Goal: Information Seeking & Learning: Learn about a topic

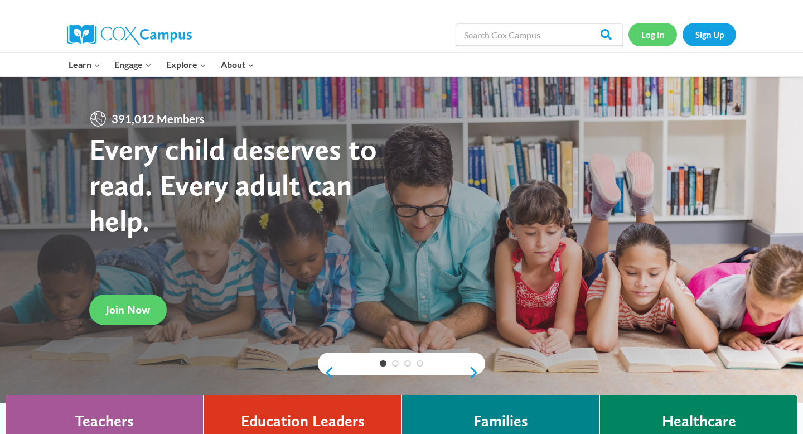
click at [651, 34] on link "Log In" at bounding box center [653, 34] width 49 height 23
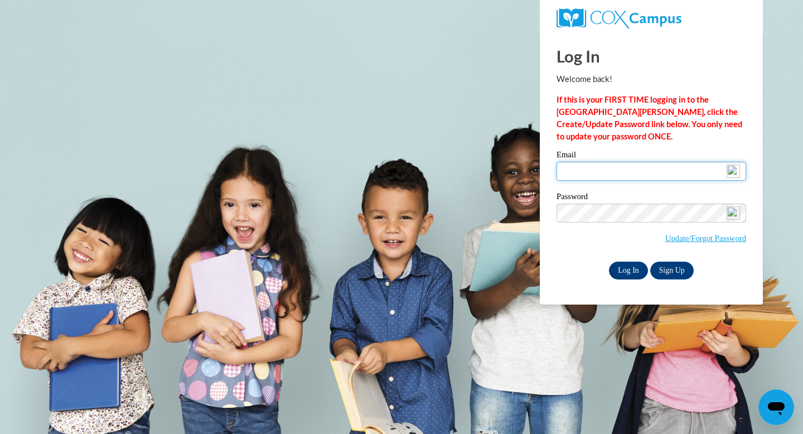
type input "mdurdencvmed@gmail.com"
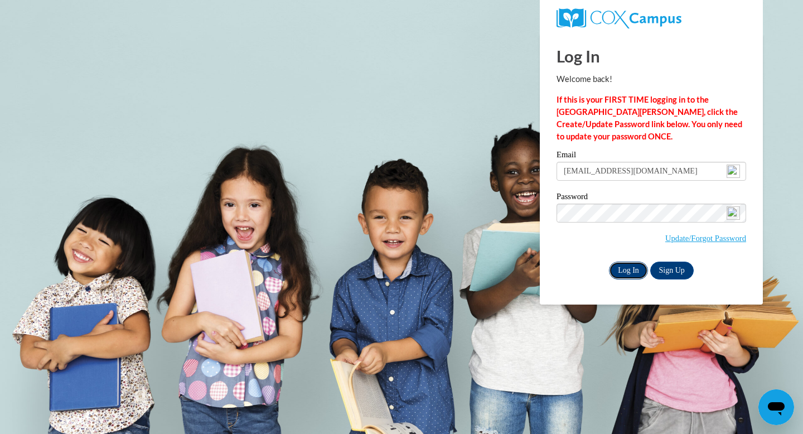
click at [628, 268] on input "Log In" at bounding box center [628, 271] width 39 height 18
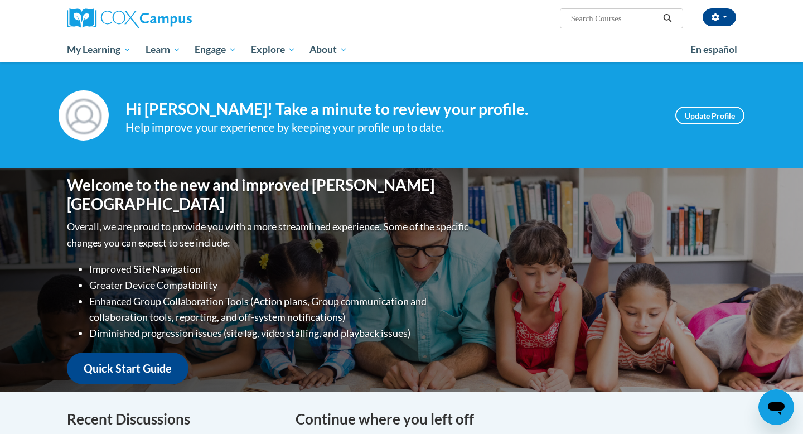
click at [574, 417] on h4 "Continue where you left off" at bounding box center [516, 419] width 441 height 22
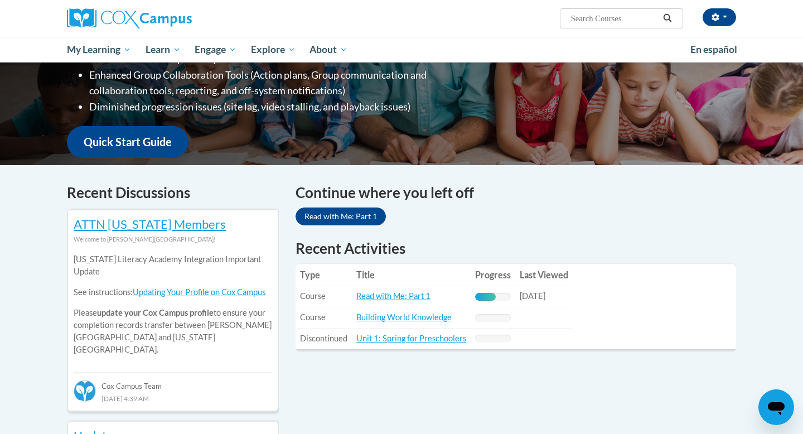
scroll to position [246, 0]
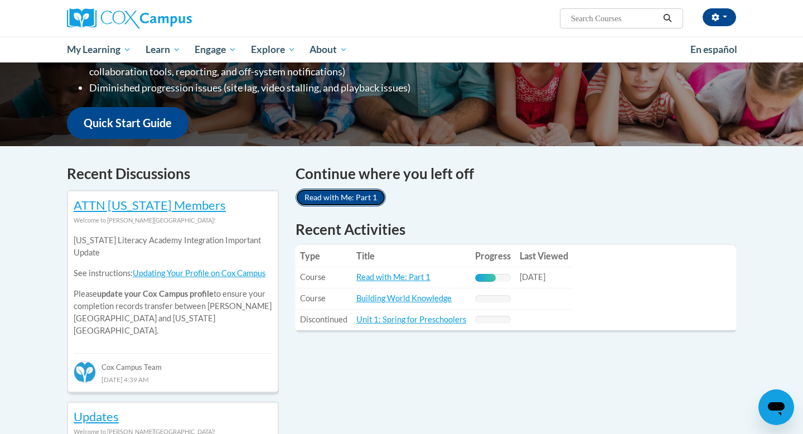
click at [325, 199] on link "Read with Me: Part 1" at bounding box center [341, 198] width 90 height 18
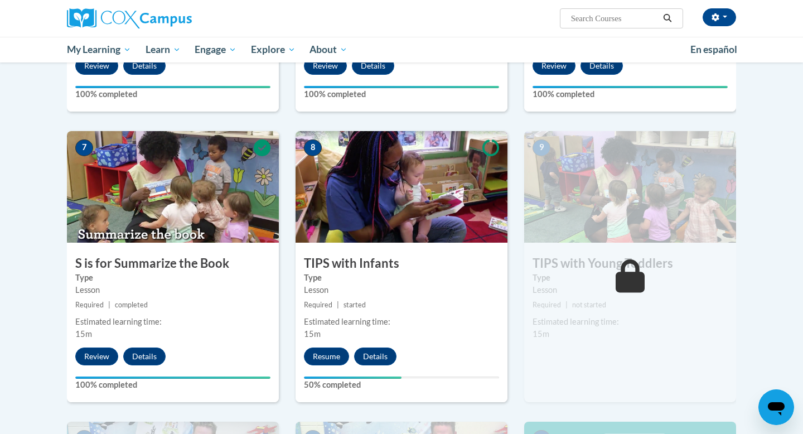
scroll to position [781, 0]
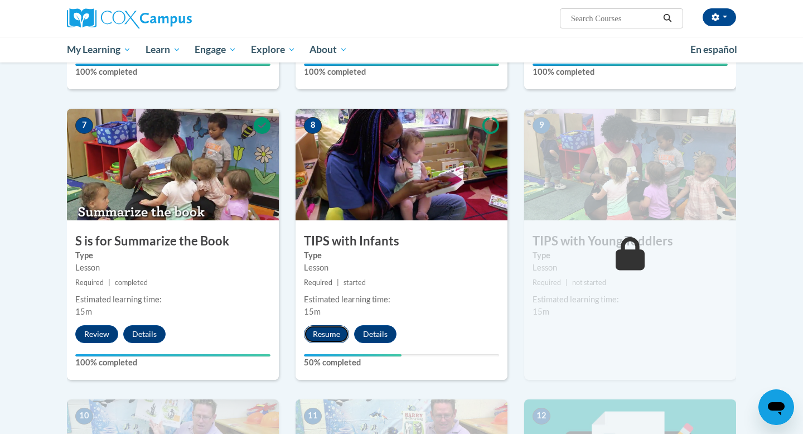
click at [316, 334] on button "Resume" at bounding box center [326, 334] width 45 height 18
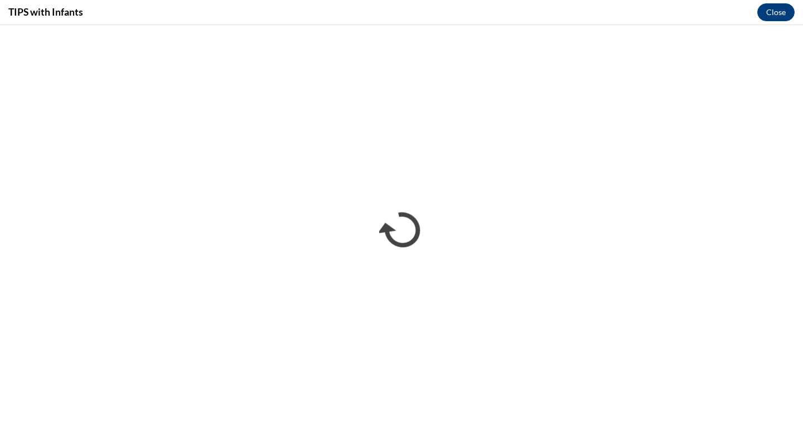
scroll to position [0, 0]
